Goal: Check status: Check status

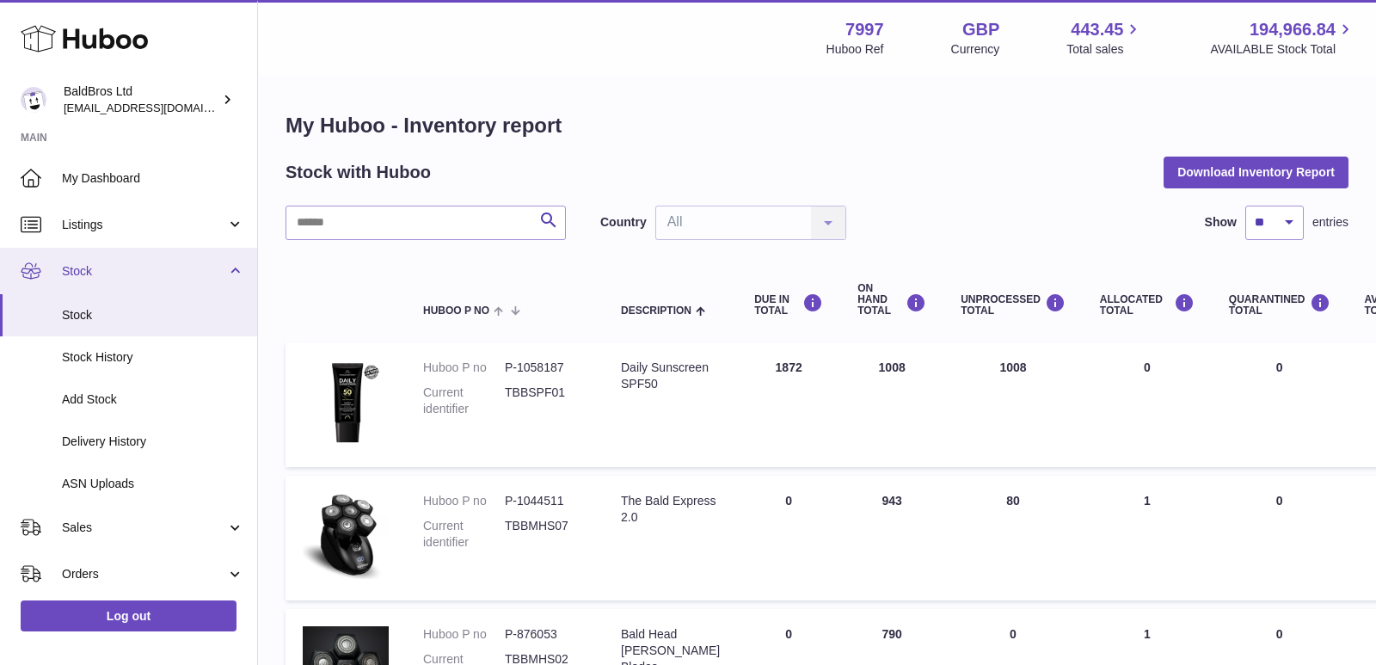
click at [128, 276] on span "Stock" at bounding box center [144, 271] width 164 height 16
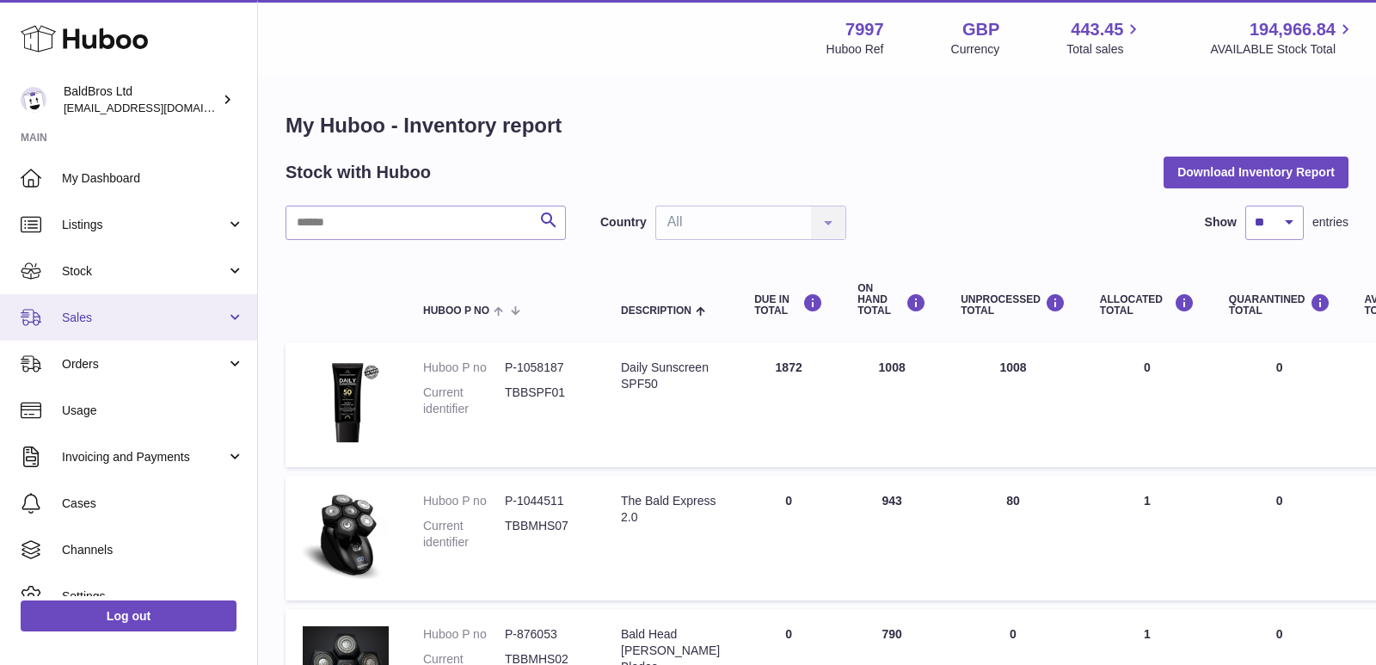
click at [112, 322] on span "Sales" at bounding box center [144, 318] width 164 height 16
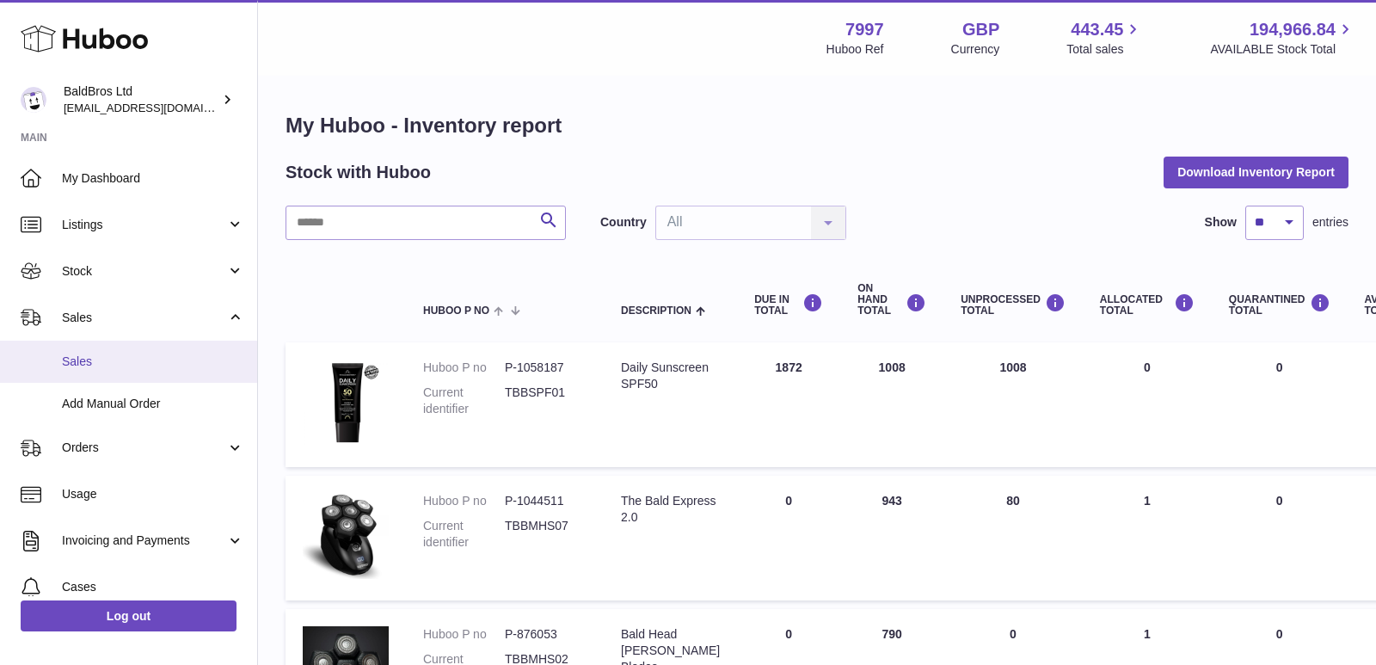
click at [97, 355] on span "Sales" at bounding box center [153, 361] width 182 height 16
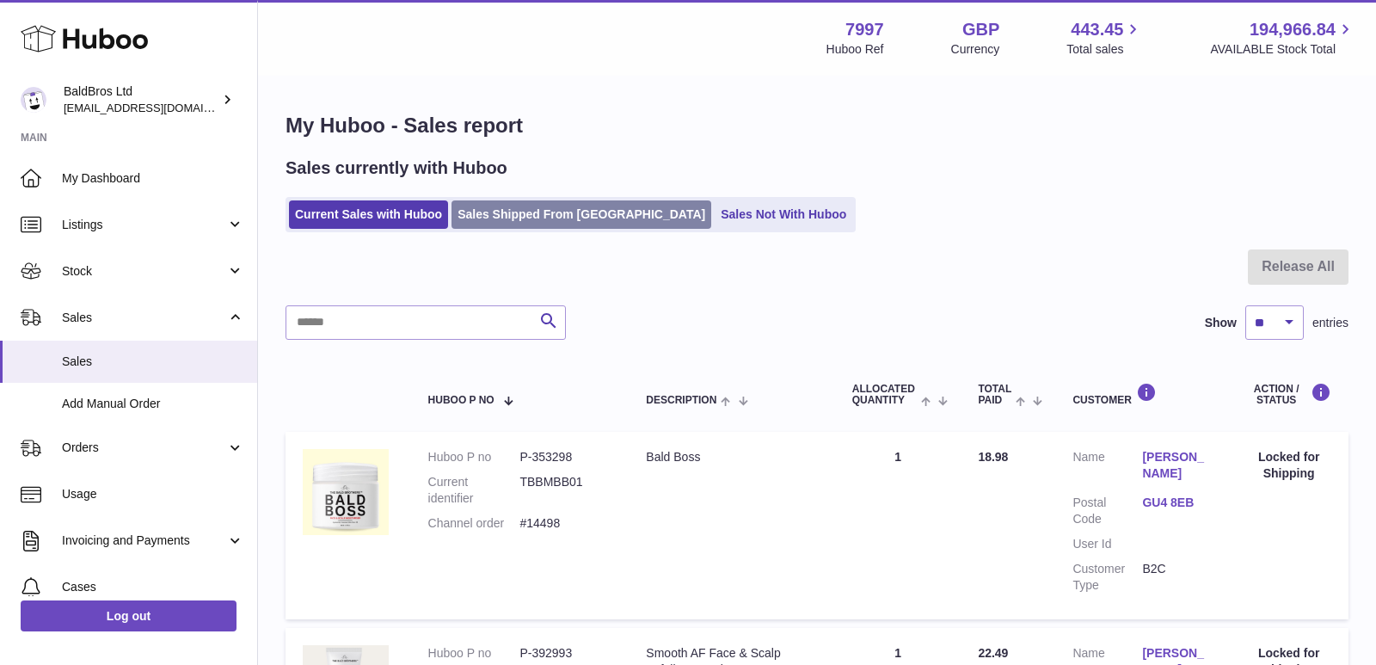
click at [503, 218] on link "Sales Shipped From [GEOGRAPHIC_DATA]" at bounding box center [581, 214] width 260 height 28
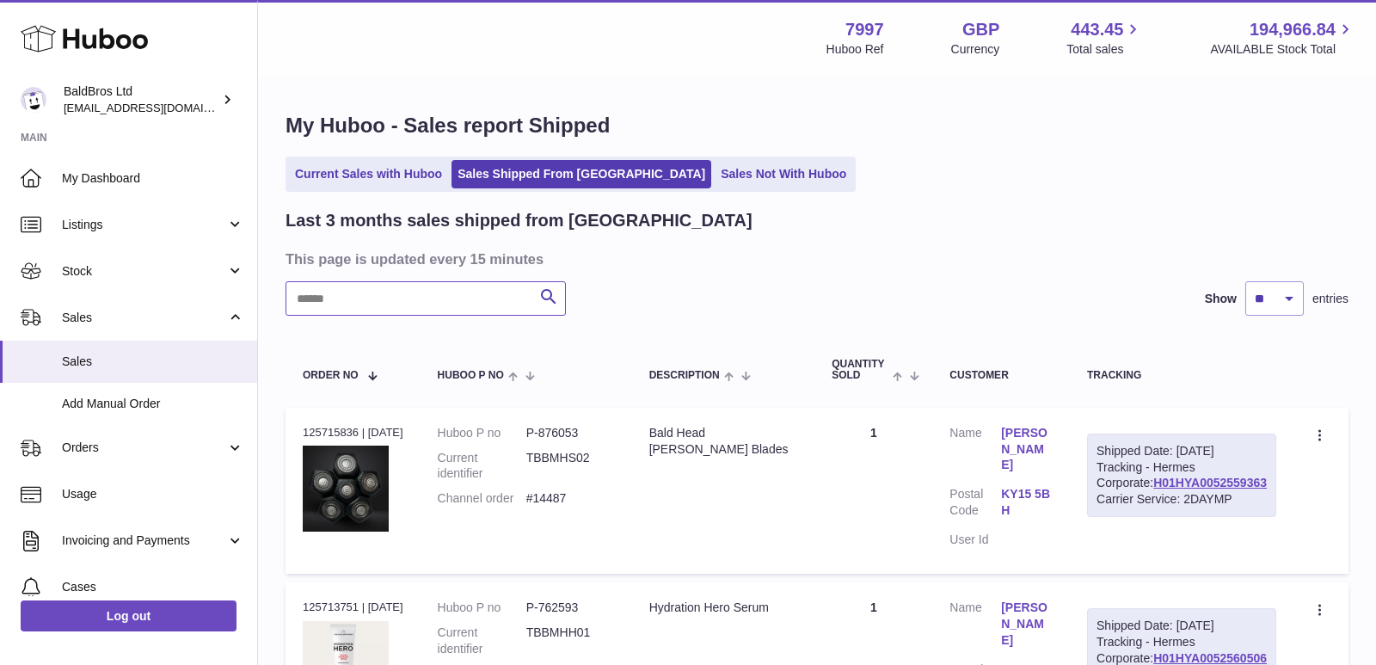
click at [466, 282] on input "text" at bounding box center [425, 298] width 280 height 34
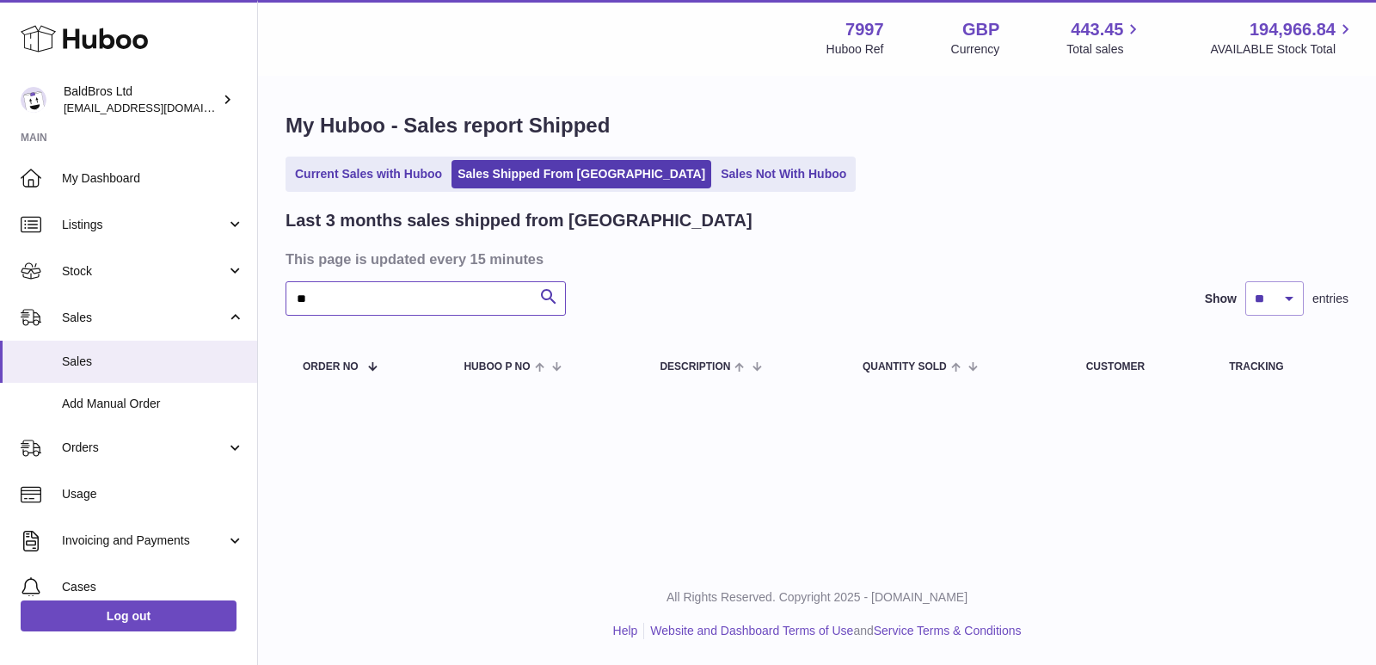
type input "*"
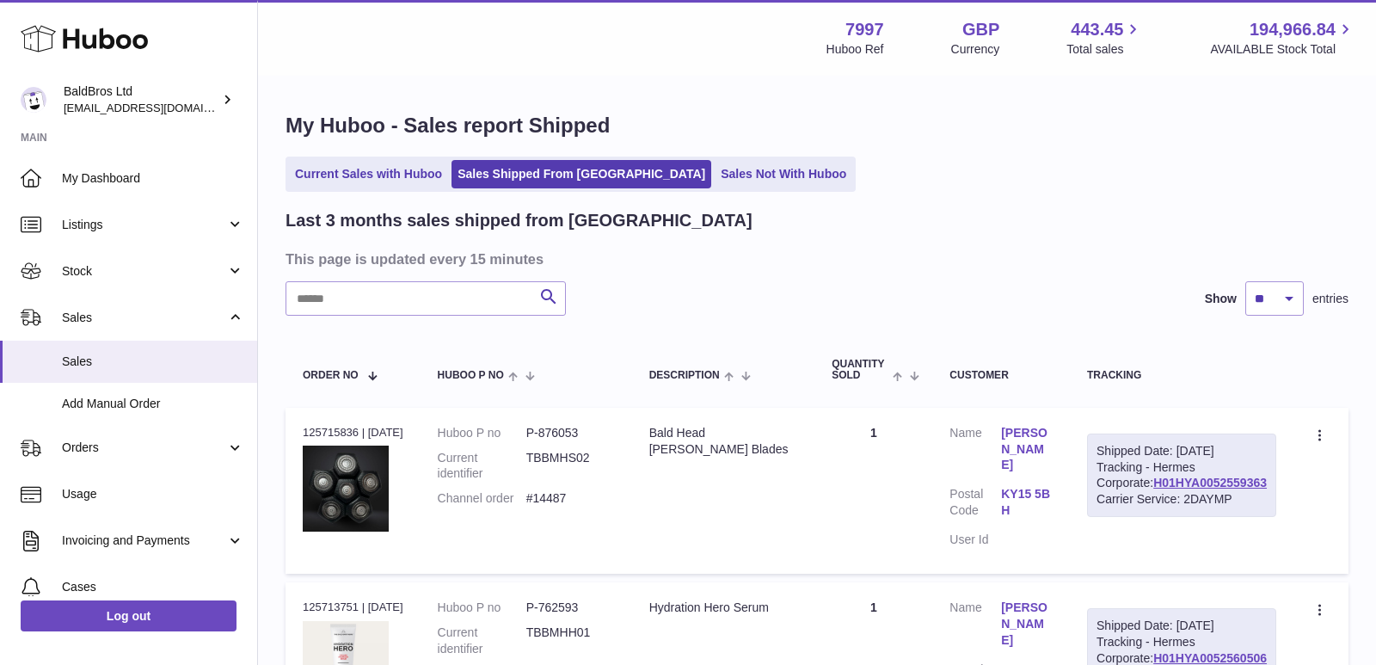
click at [354, 177] on link "Current Sales with Huboo" at bounding box center [368, 174] width 159 height 28
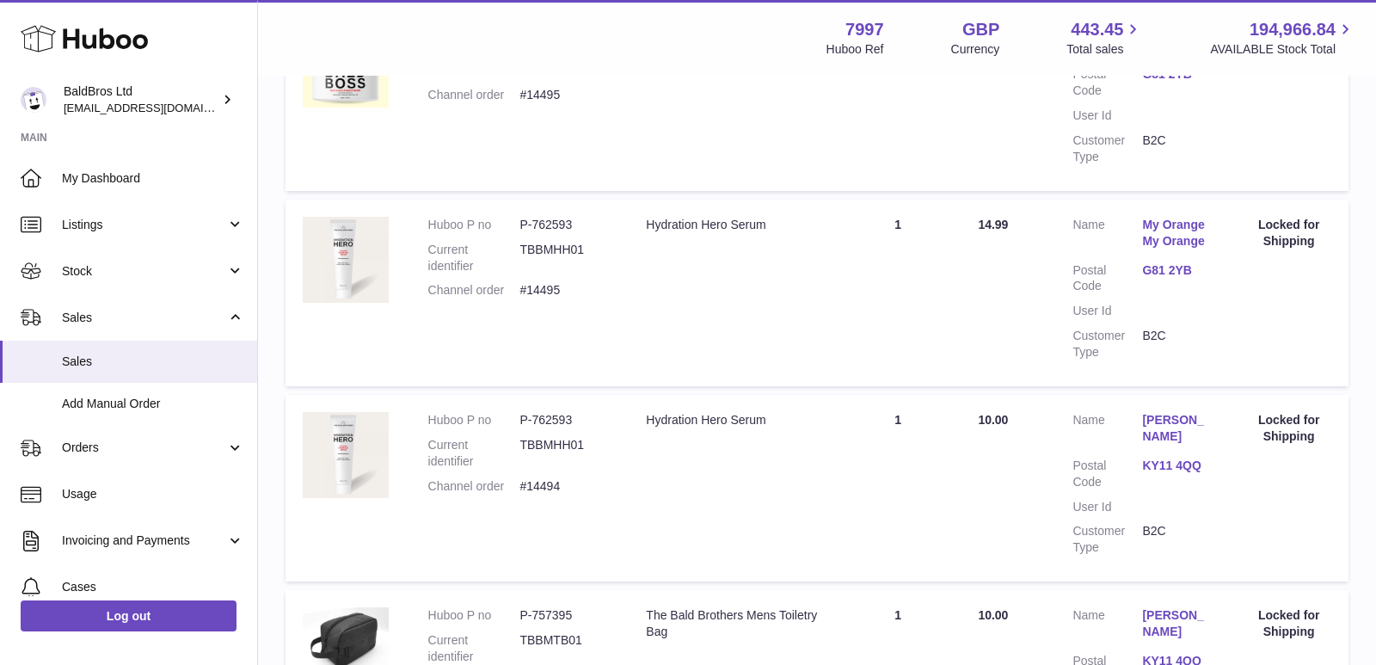
scroll to position [1868, 0]
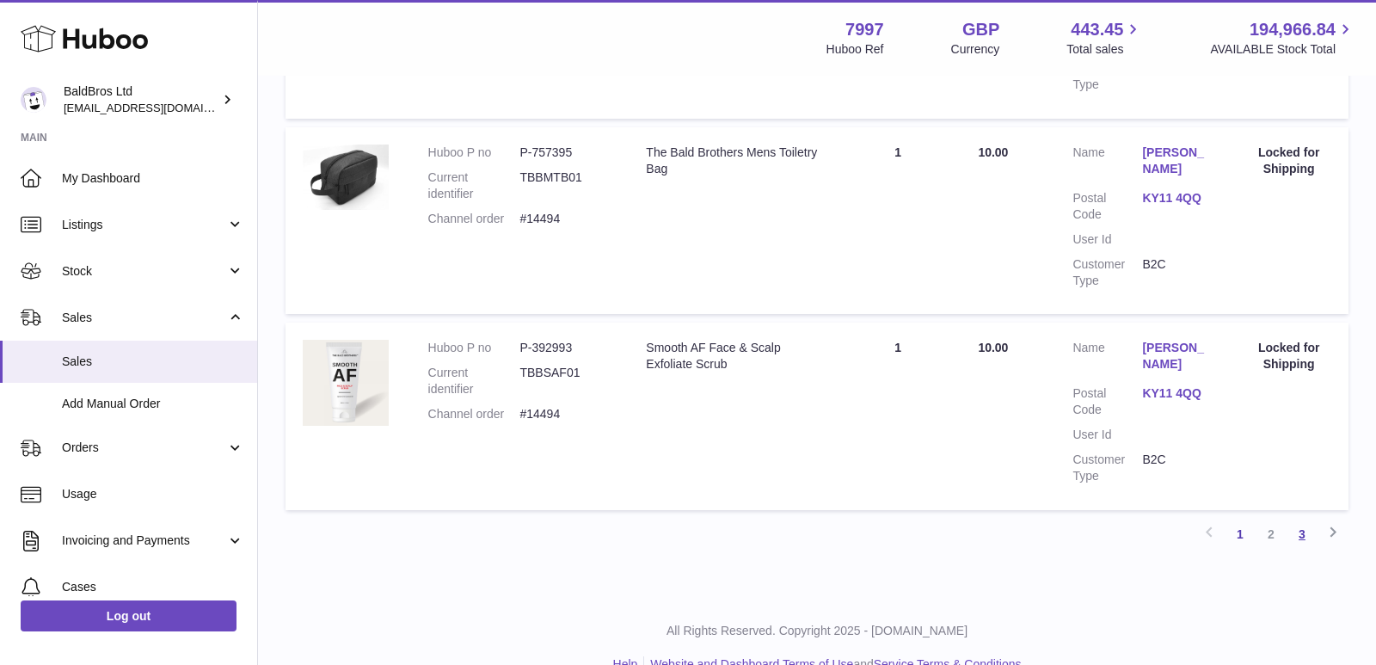
click at [1302, 519] on link "3" at bounding box center [1301, 534] width 31 height 31
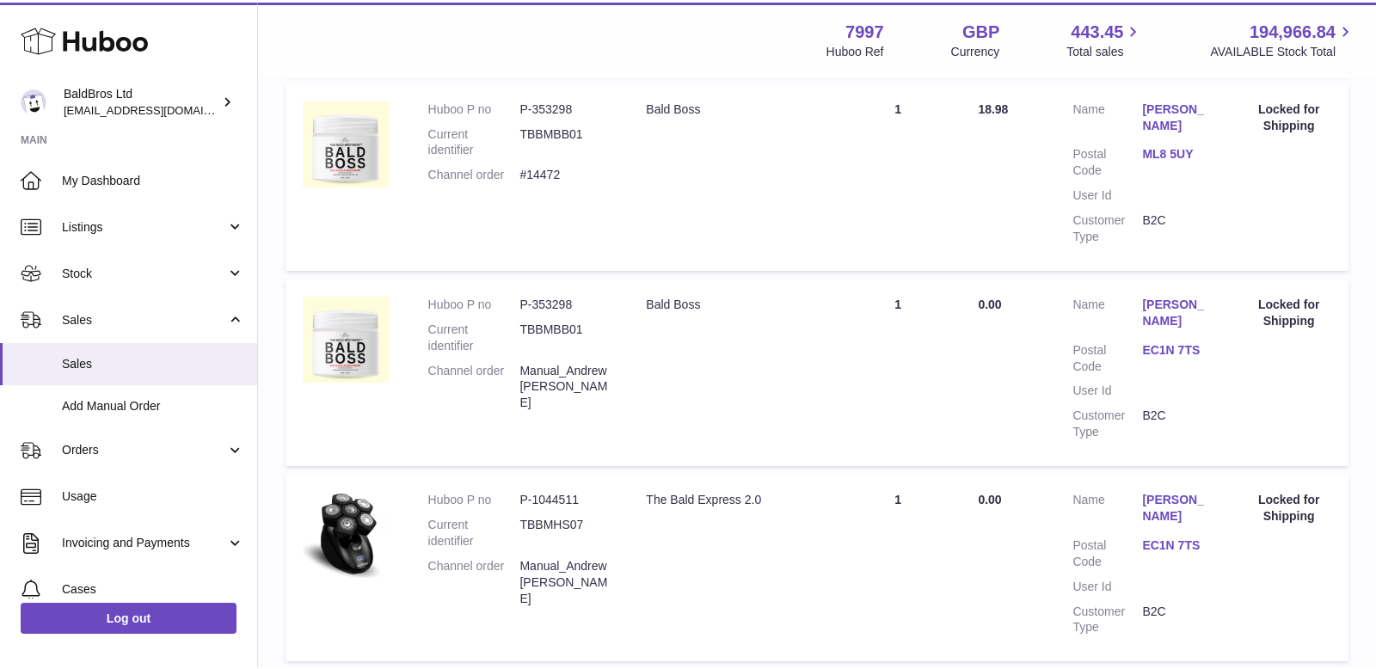
scroll to position [521, 0]
